Goal: Information Seeking & Learning: Understand process/instructions

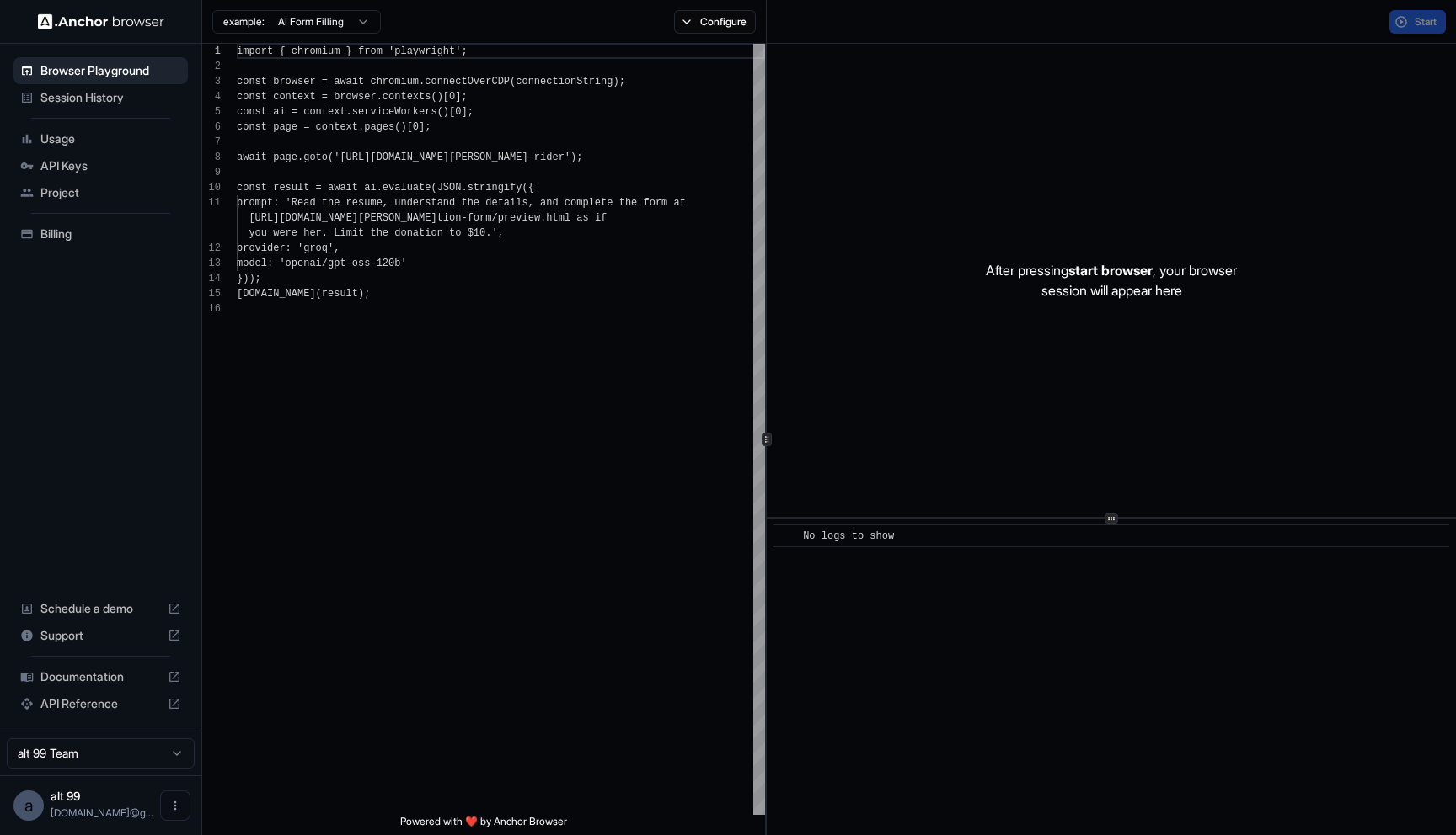
scroll to position [151, 0]
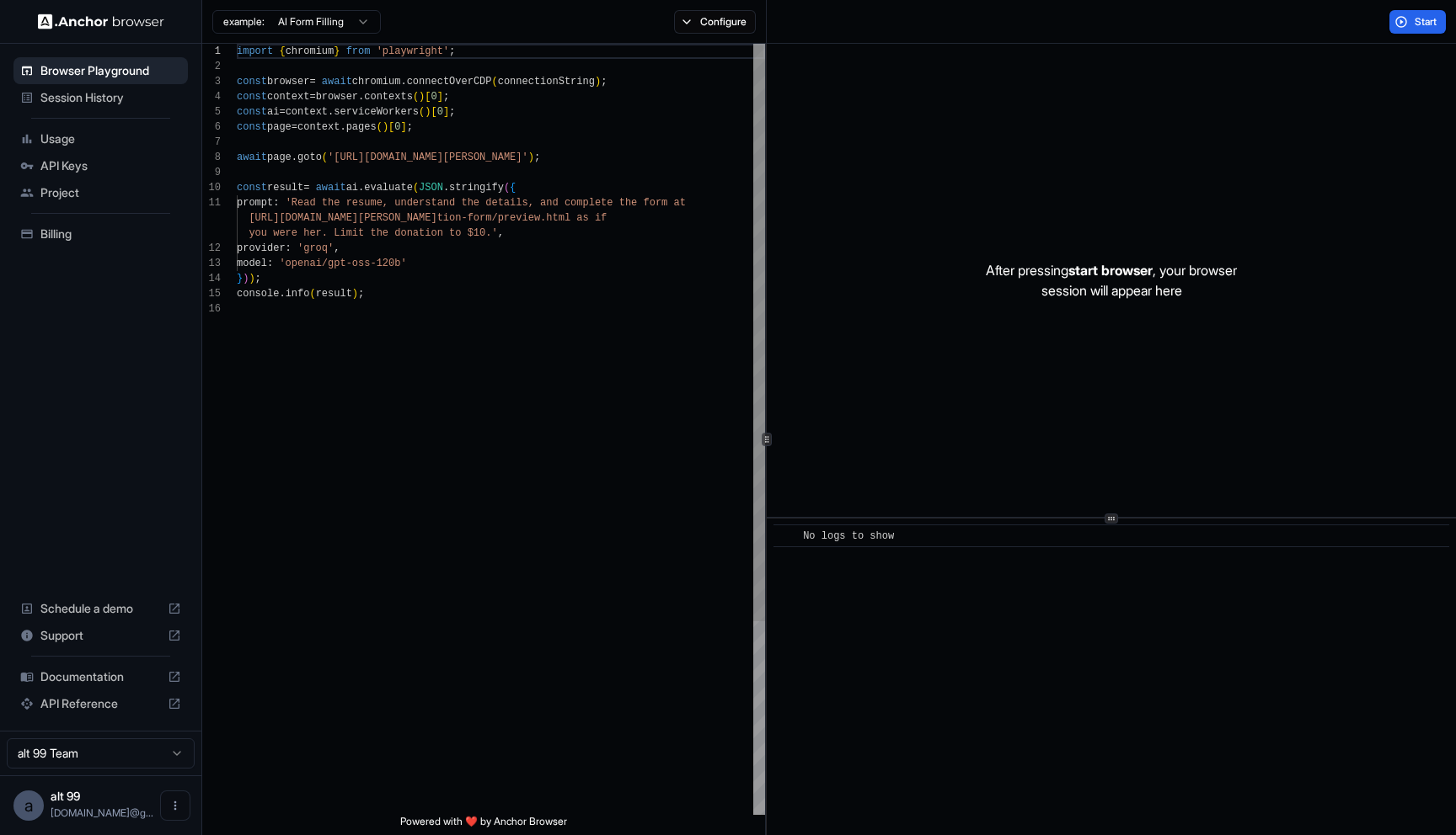
type textarea "**********"
click at [409, 291] on div "import { chromium } from 'playwright' ; const browser = await chromium . connec…" at bounding box center [500, 558] width 528 height 1029
click at [417, 269] on div "import { chromium } from 'playwright' ; const browser = await chromium . connec…" at bounding box center [500, 558] width 528 height 1029
click at [469, 256] on div "import { chromium } from 'playwright' ; const browser = await chromium . connec…" at bounding box center [500, 558] width 528 height 1029
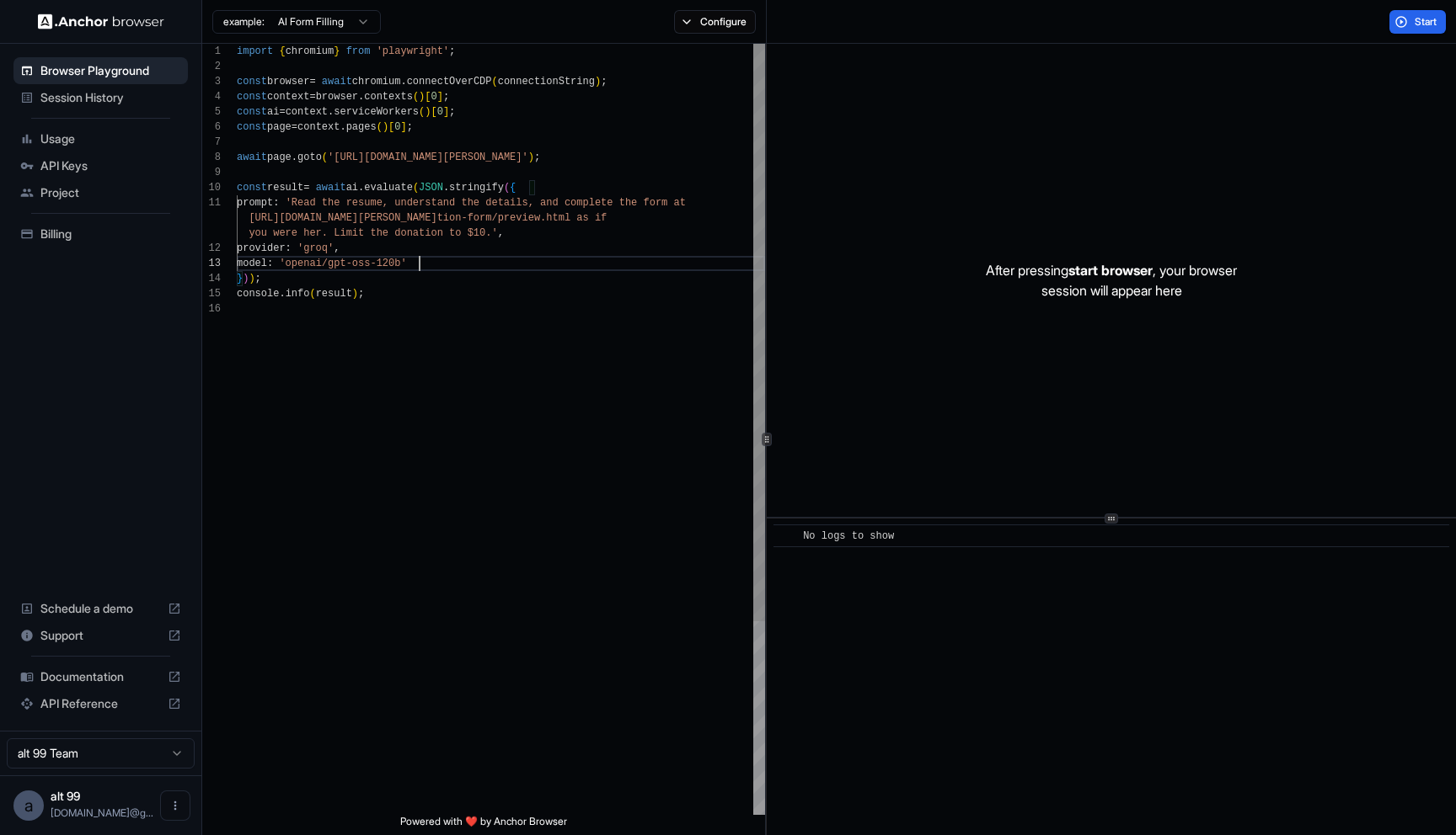
scroll to position [45, 0]
click at [480, 252] on div "import { chromium } from 'playwright' ; const browser = await chromium . connec…" at bounding box center [500, 558] width 528 height 1029
click at [1411, 21] on button "Start" at bounding box center [1417, 22] width 57 height 24
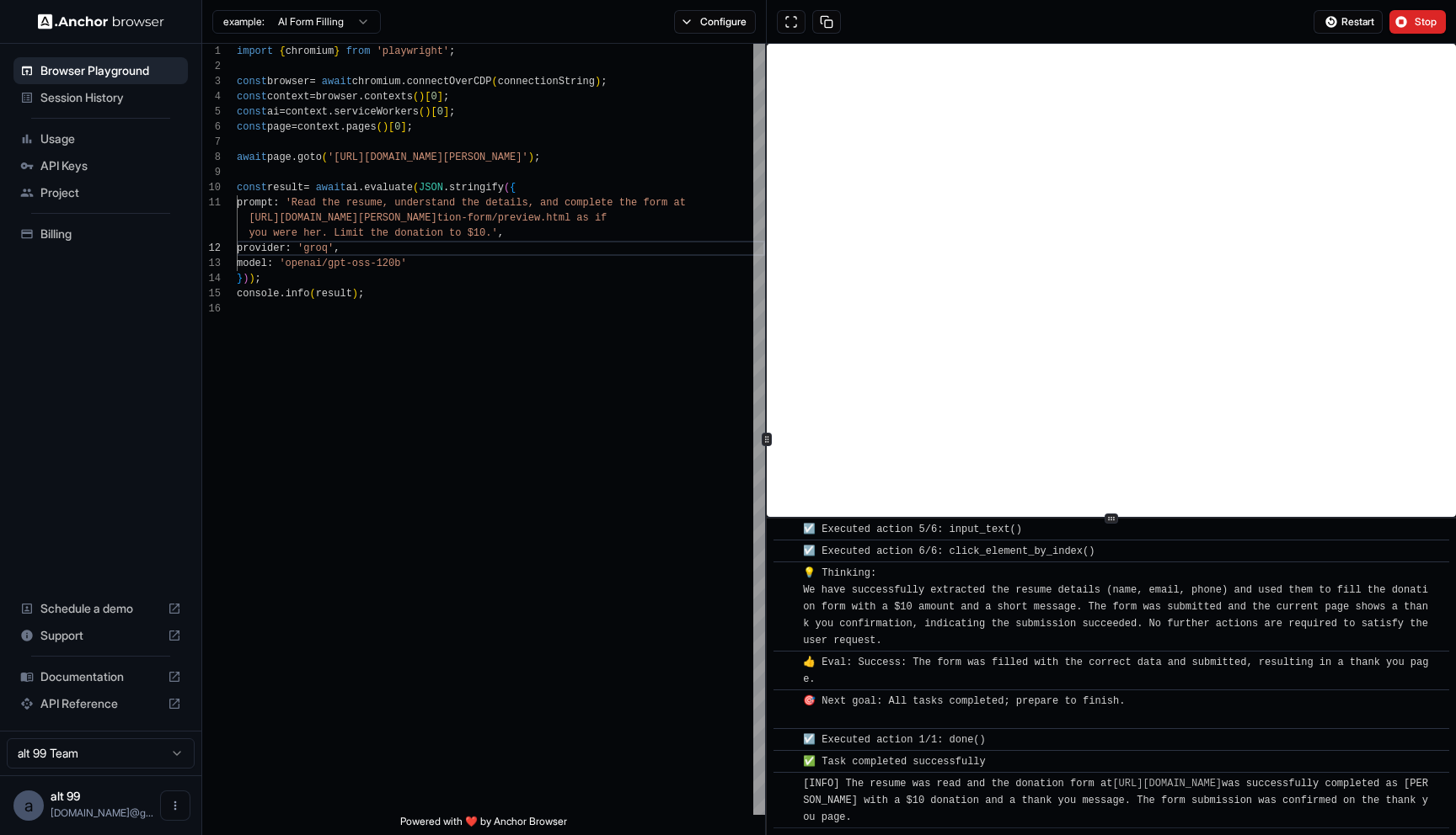
scroll to position [894, 0]
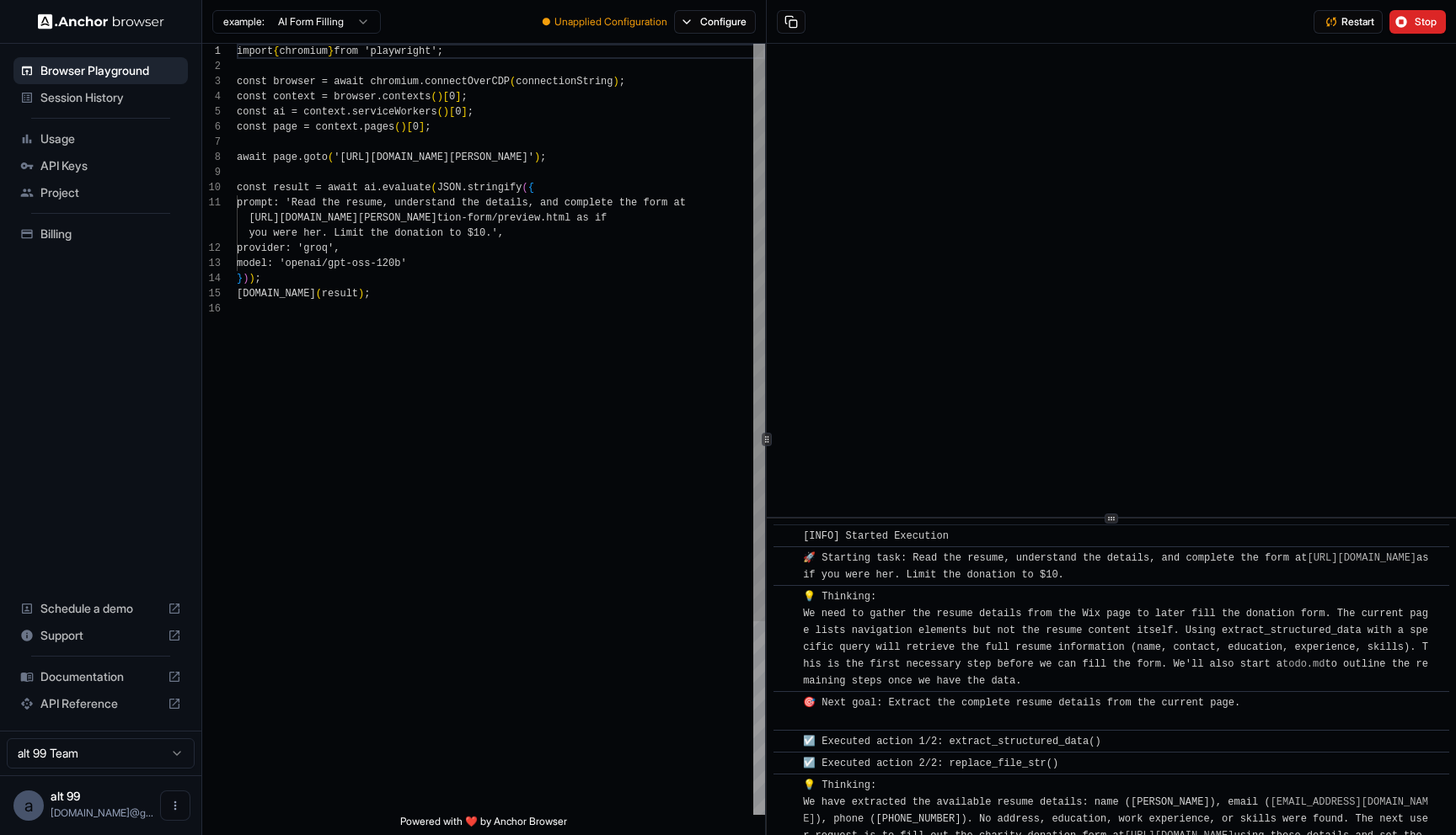
scroll to position [894, 0]
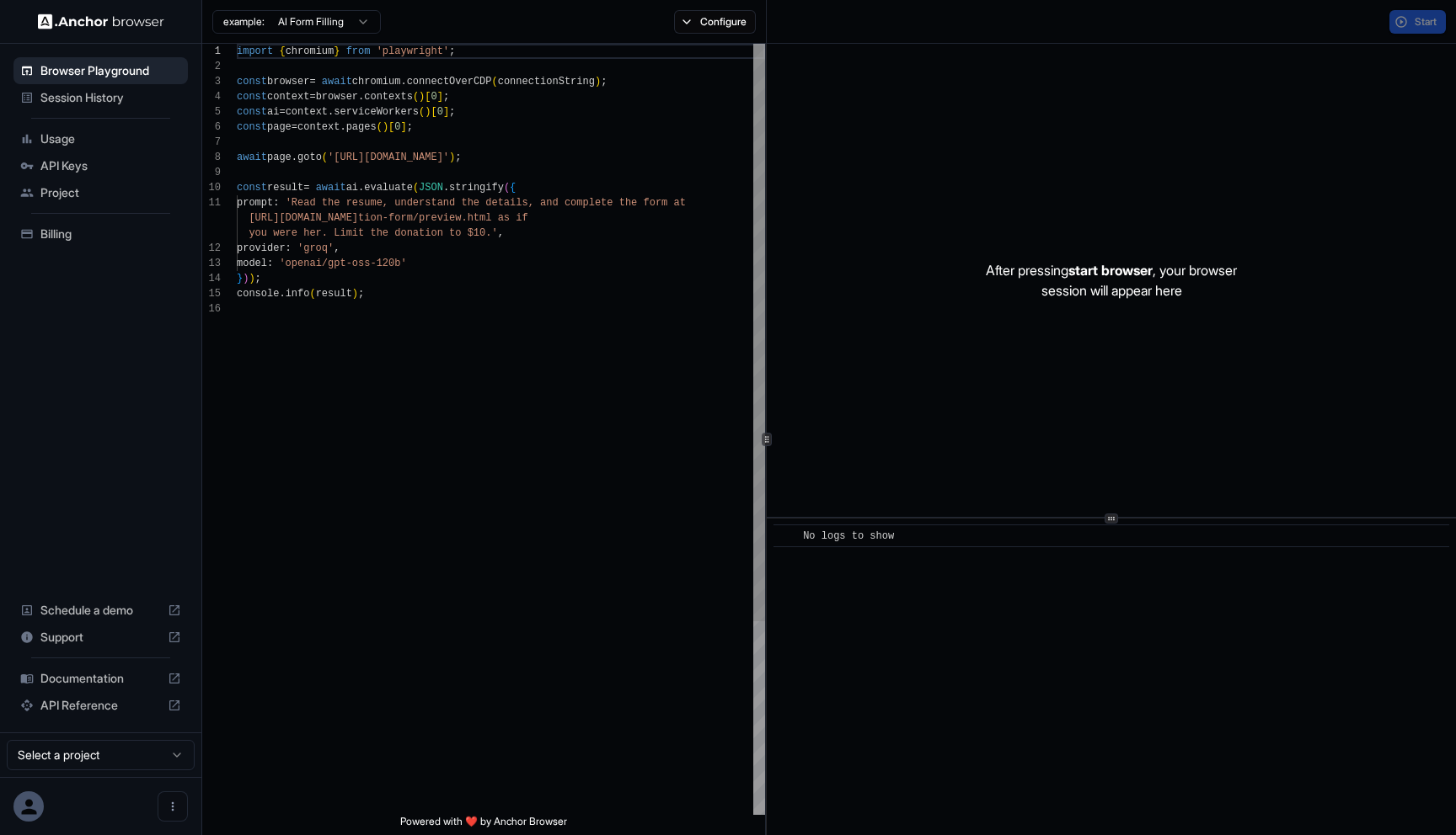
scroll to position [151, 0]
click at [95, 22] on img at bounding box center [102, 21] width 126 height 16
click at [99, 673] on span "Documentation" at bounding box center [101, 677] width 121 height 17
